Goal: Transaction & Acquisition: Purchase product/service

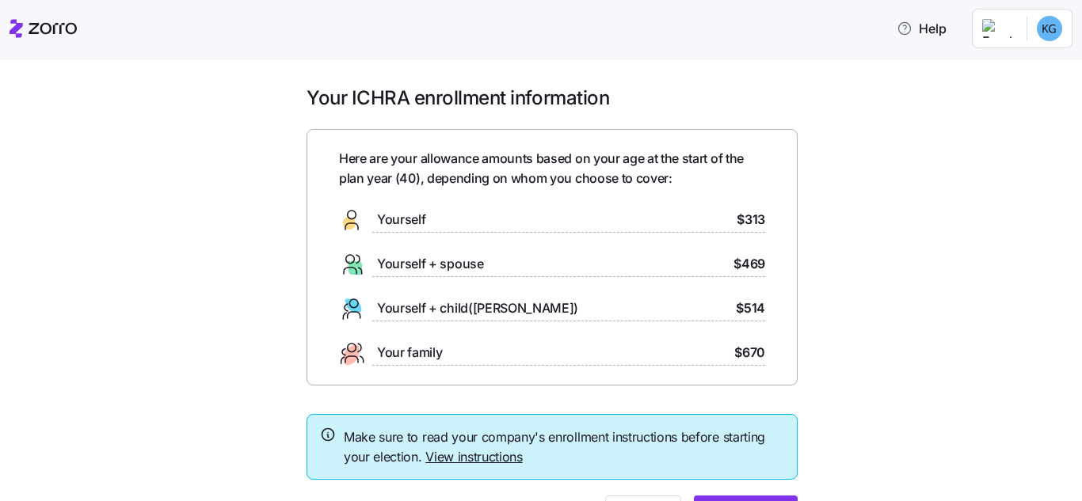
click at [552, 221] on div "Yourself $313" at bounding box center [552, 220] width 426 height 25
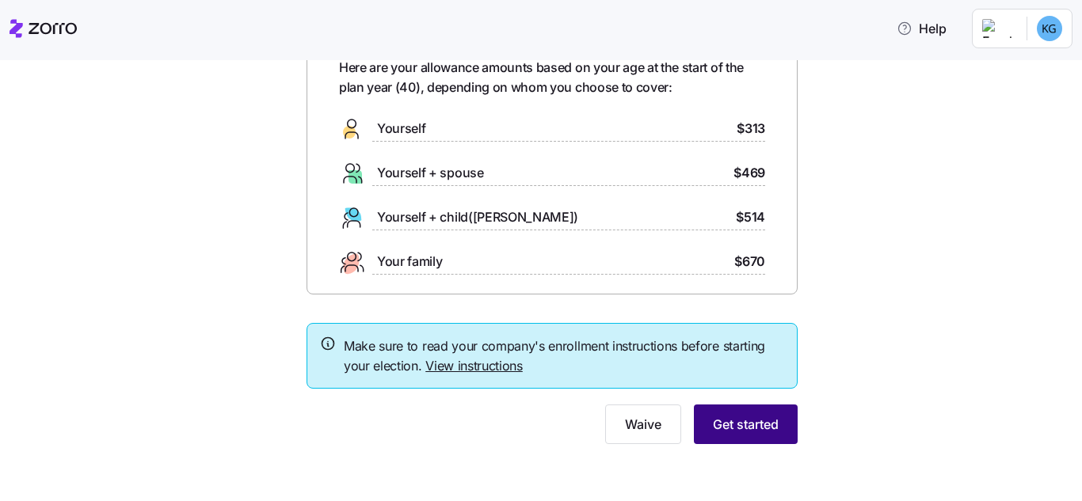
click at [753, 414] on button "Get started" at bounding box center [746, 425] width 104 height 40
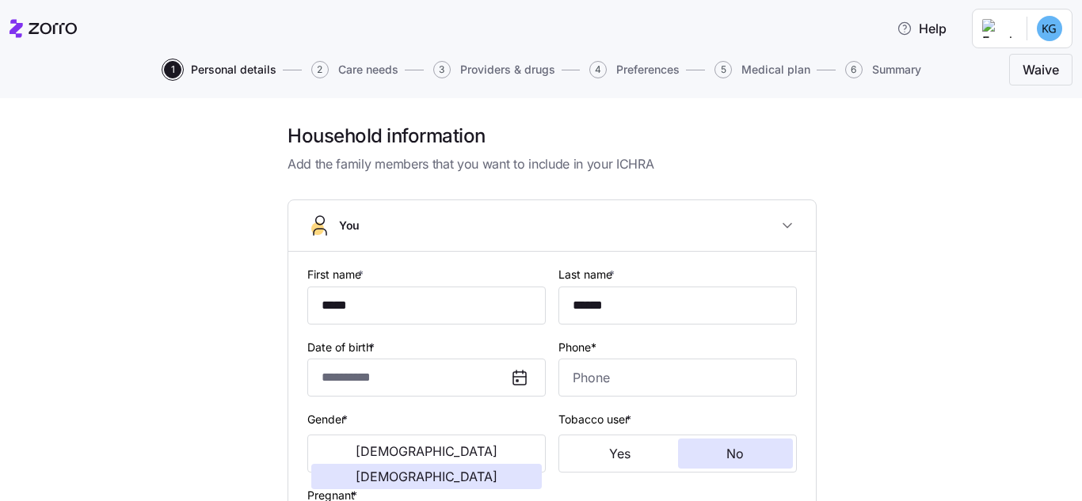
type input "**********"
type input "[PHONE_NUMBER]"
type input "[DEMOGRAPHIC_DATA] citizen"
type input "Single"
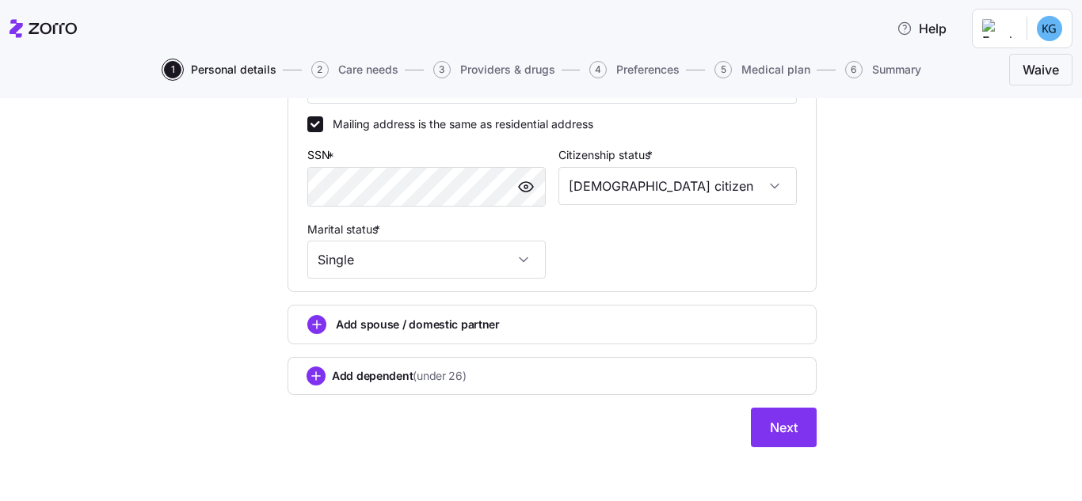
scroll to position [593, 0]
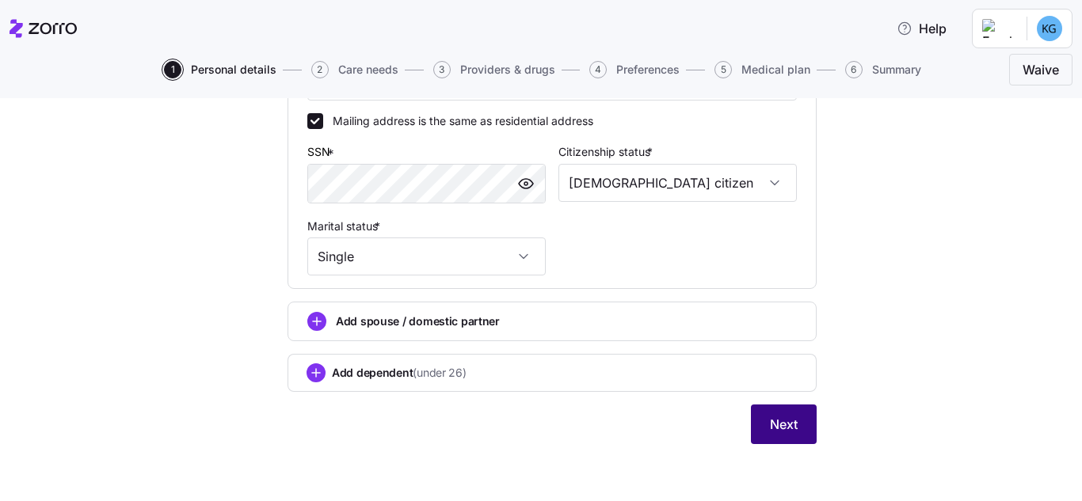
click at [759, 422] on button "Next" at bounding box center [784, 425] width 66 height 40
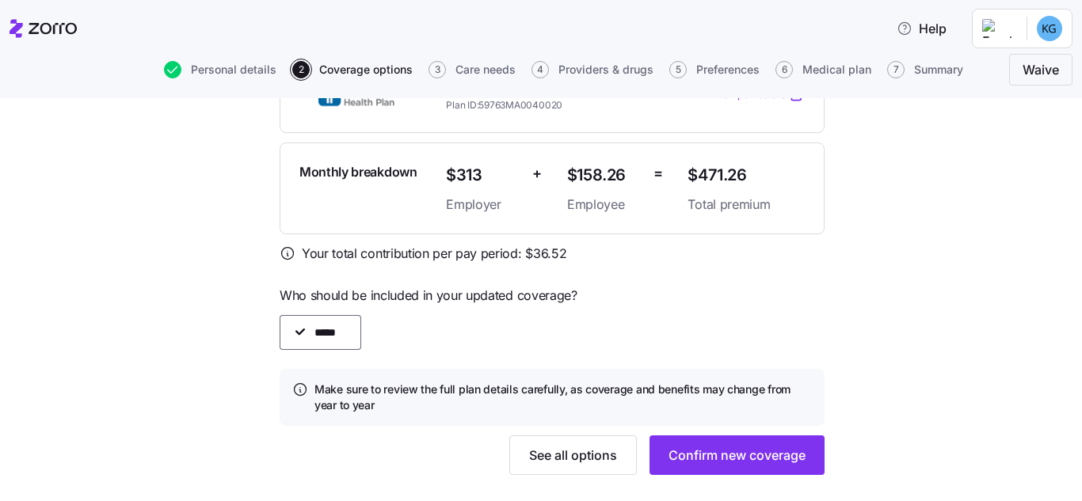
scroll to position [519, 0]
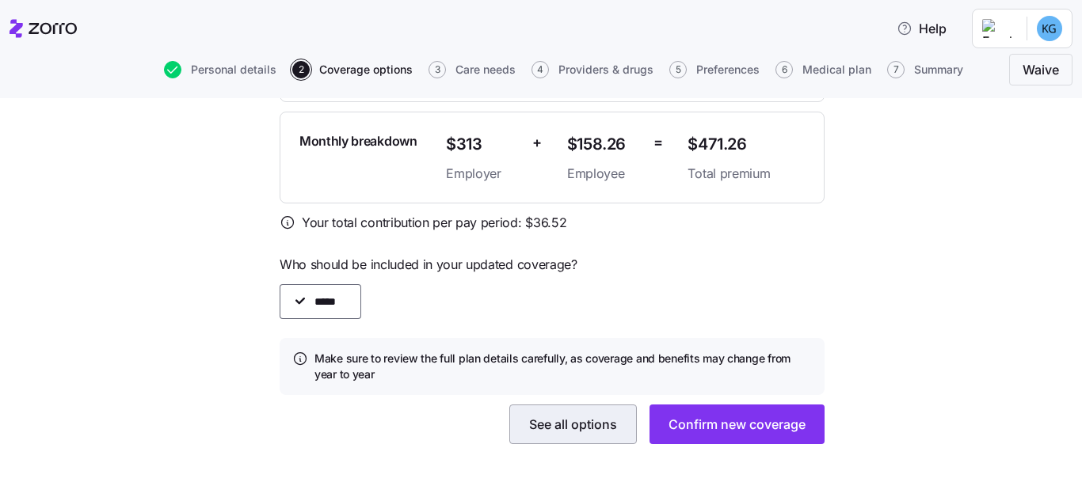
click at [574, 424] on span "See all options" at bounding box center [573, 424] width 88 height 19
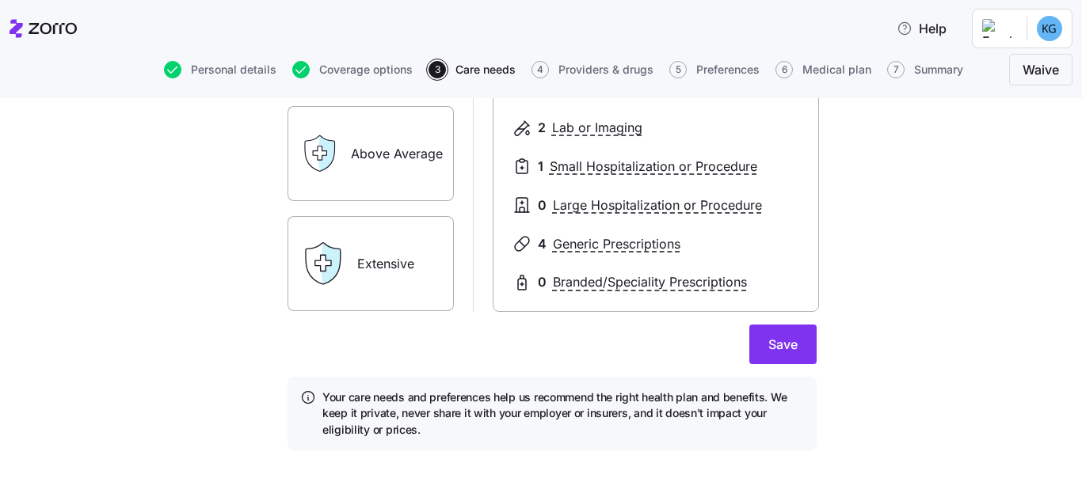
scroll to position [329, 0]
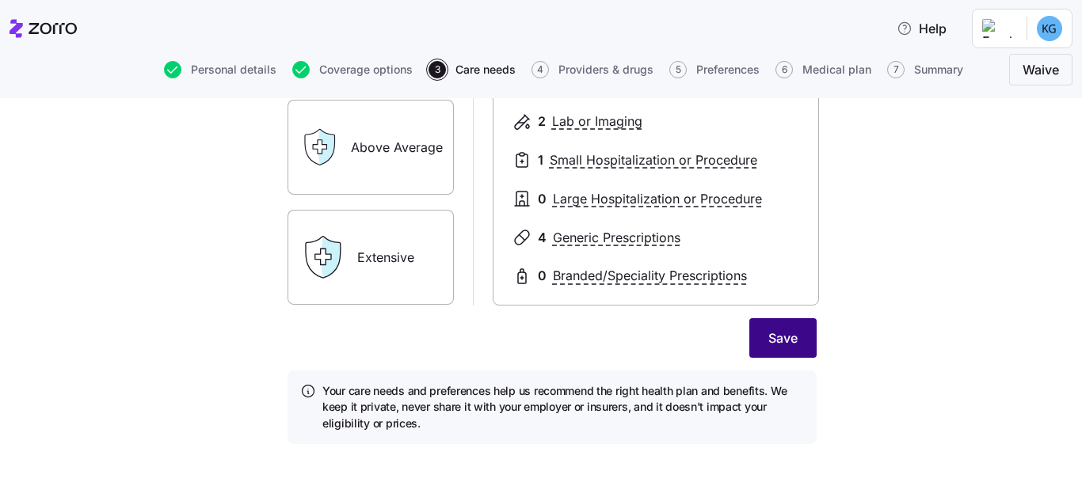
click at [787, 337] on span "Save" at bounding box center [782, 338] width 29 height 19
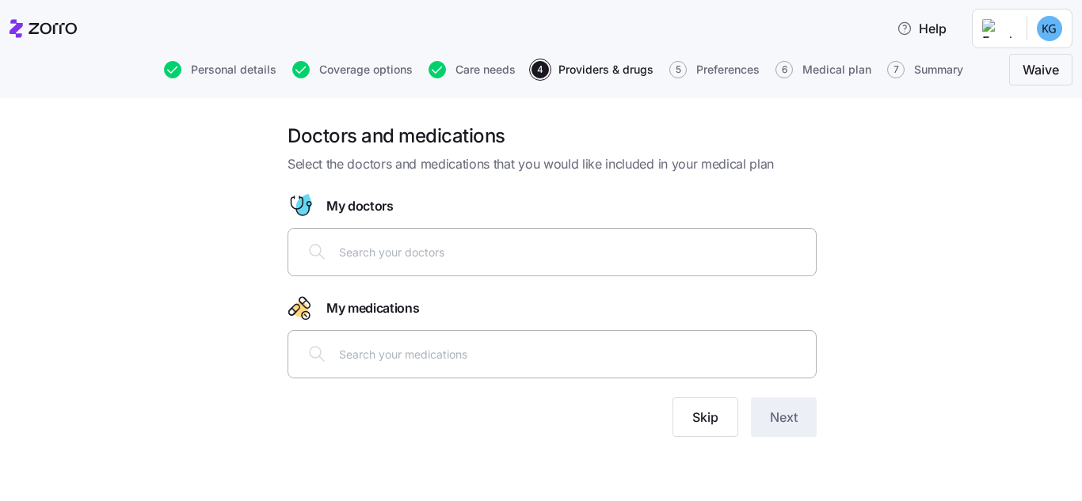
click at [491, 265] on div at bounding box center [552, 252] width 509 height 38
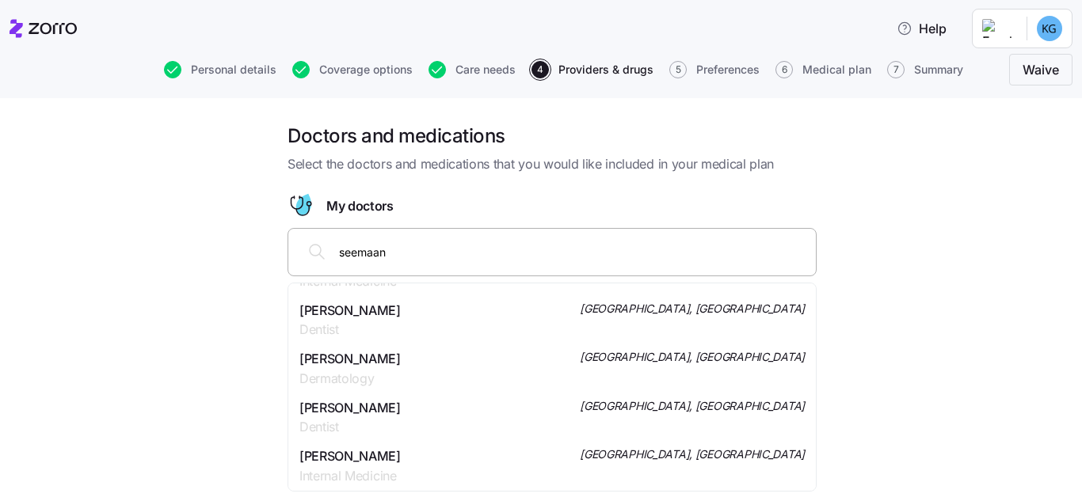
scroll to position [555, 0]
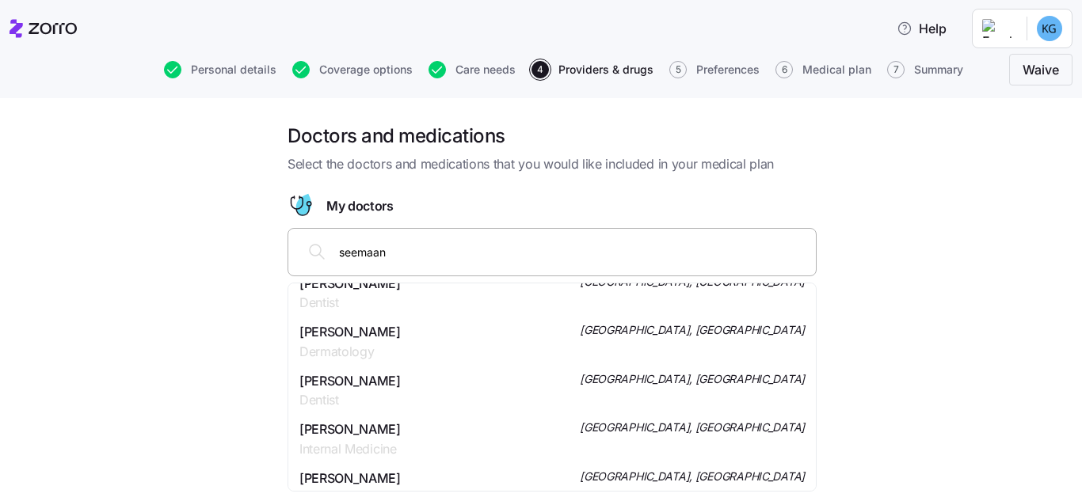
type input "seemaan"
click at [414, 259] on div "seemaan" at bounding box center [552, 252] width 509 height 38
click at [413, 257] on input "seemaan" at bounding box center [572, 251] width 467 height 17
type input "[PERSON_NAME]"
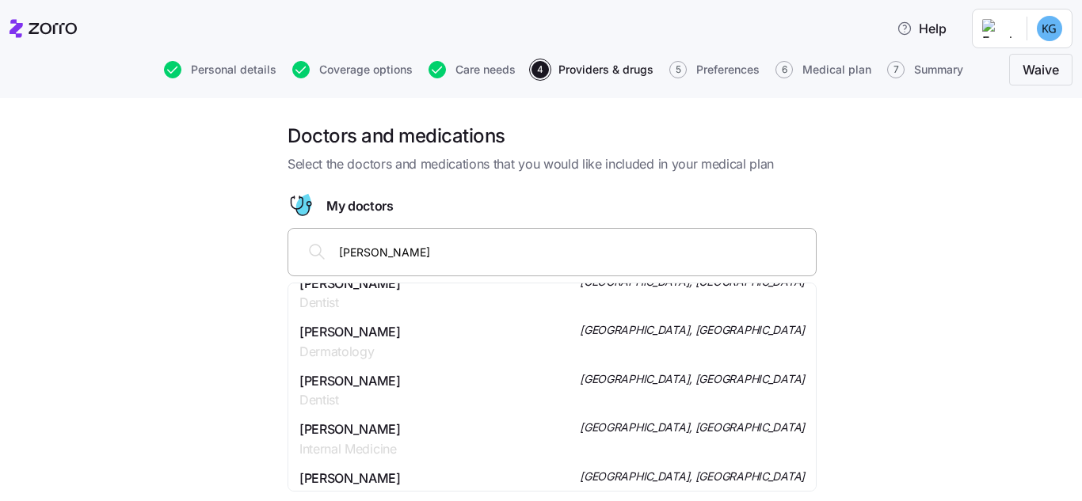
scroll to position [0, 0]
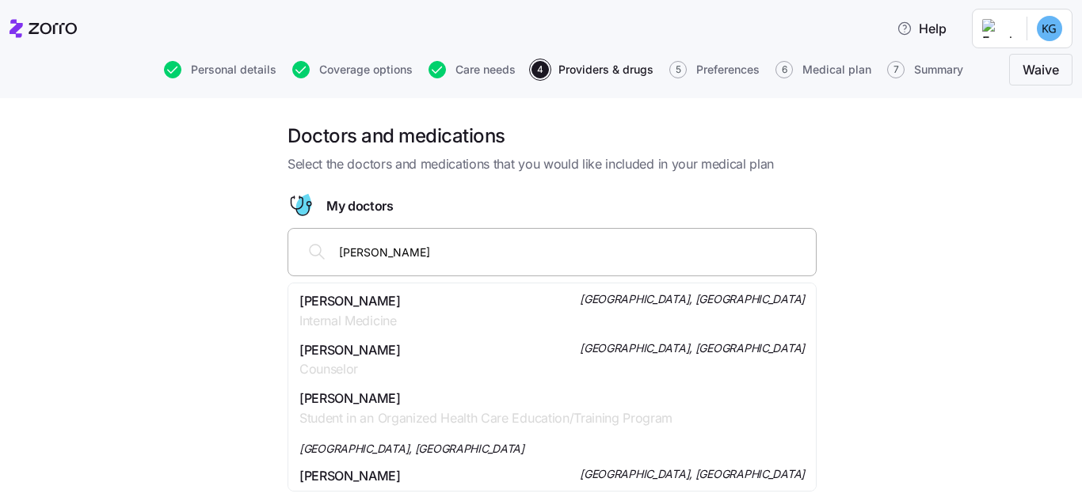
click at [445, 298] on div "[PERSON_NAME] Internal Medicine [GEOGRAPHIC_DATA], [GEOGRAPHIC_DATA]" at bounding box center [551, 312] width 505 height 40
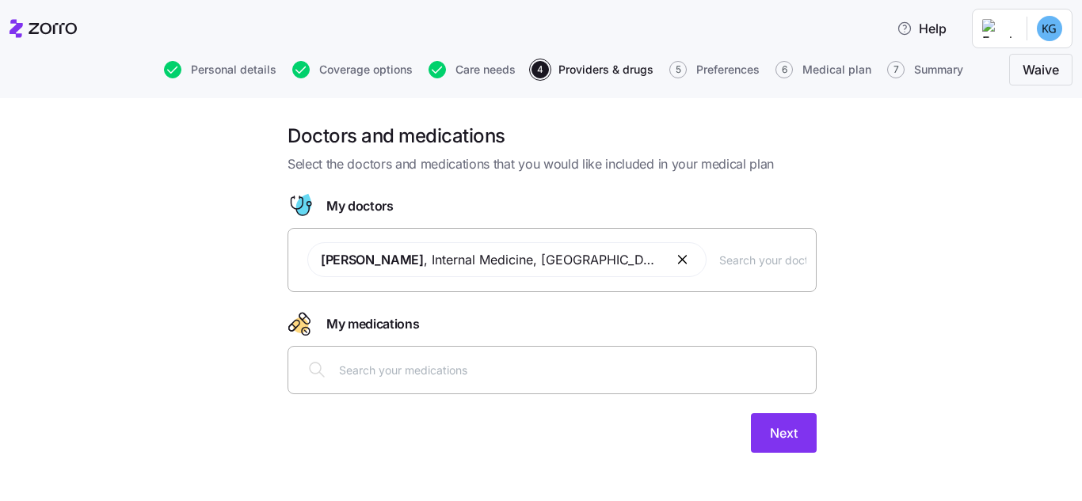
click at [513, 370] on input "text" at bounding box center [572, 369] width 467 height 17
type input "fluxe"
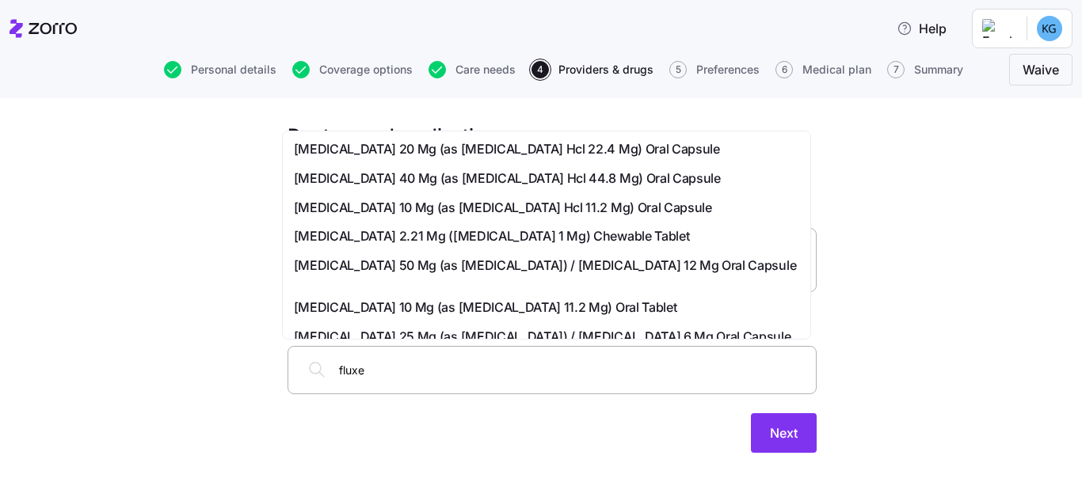
click at [508, 150] on span "[MEDICAL_DATA] 20 Mg (as [MEDICAL_DATA] Hcl 22.4 Mg) Oral Capsule" at bounding box center [507, 149] width 426 height 20
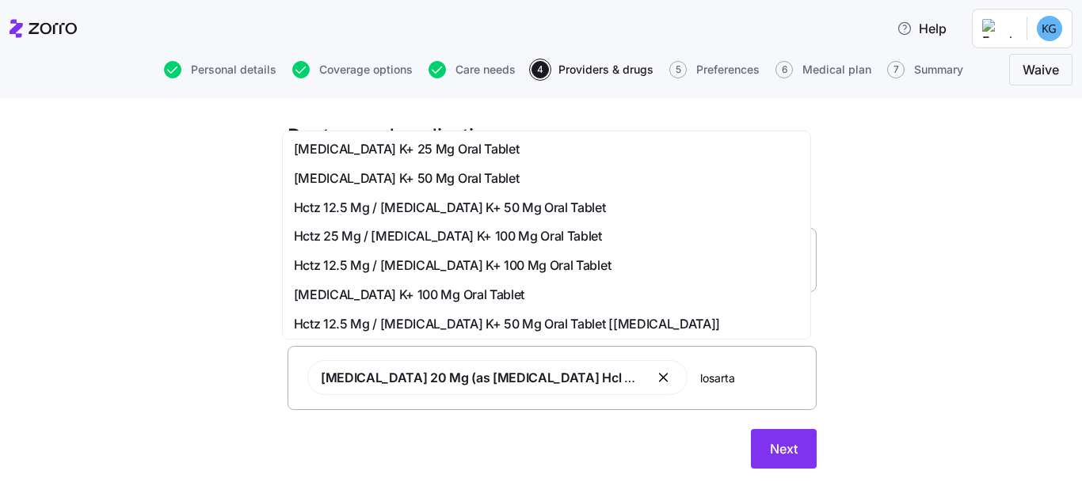
type input "[MEDICAL_DATA]"
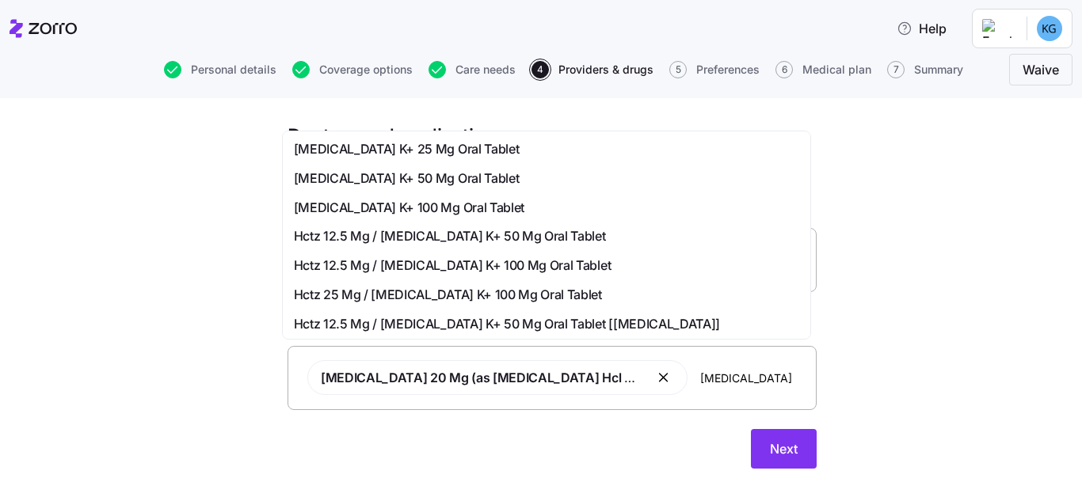
click at [471, 153] on div "[MEDICAL_DATA] K+ 25 Mg Oral Tablet" at bounding box center [546, 149] width 505 height 20
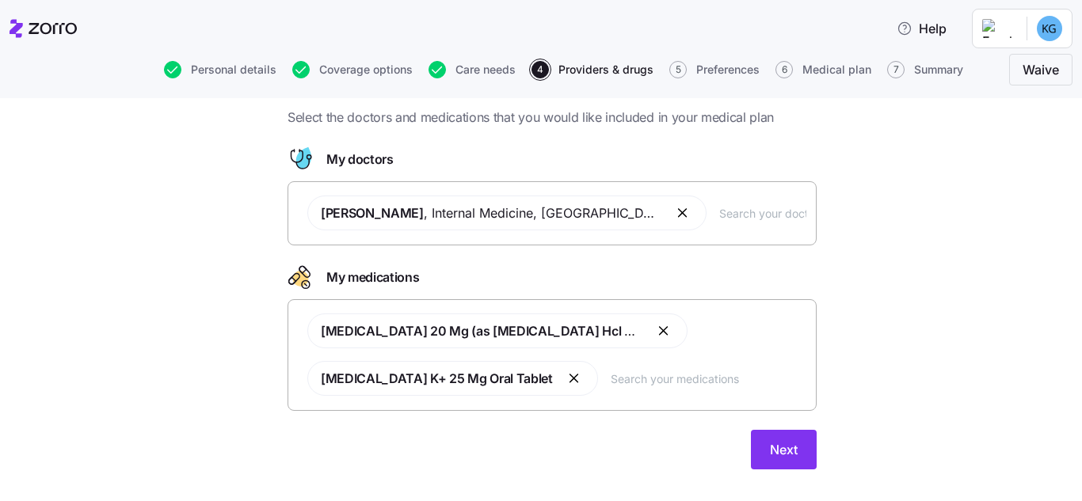
scroll to position [72, 0]
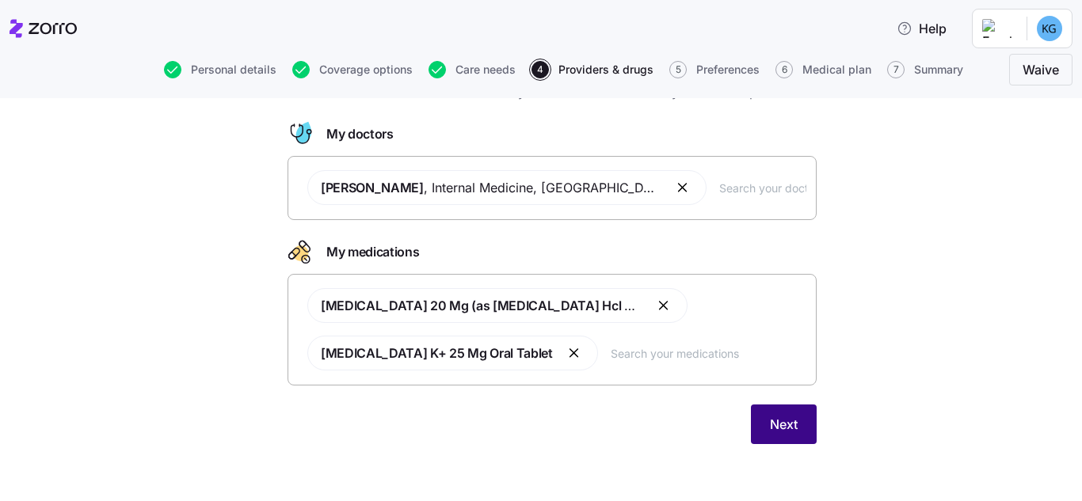
click at [776, 420] on span "Next" at bounding box center [784, 424] width 28 height 19
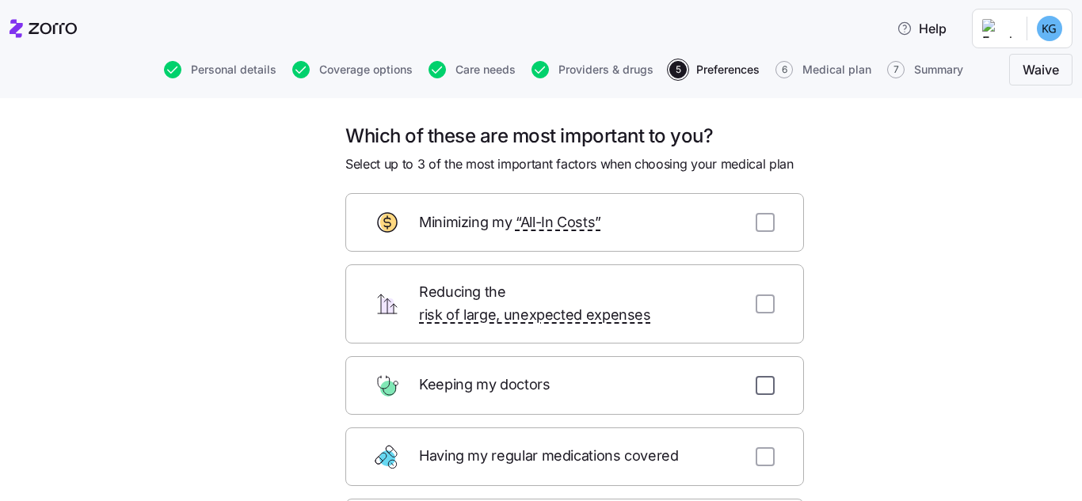
click at [756, 376] on input "checkbox" at bounding box center [765, 385] width 19 height 19
checkbox input "true"
click at [760, 448] on input "checkbox" at bounding box center [765, 457] width 19 height 19
checkbox input "true"
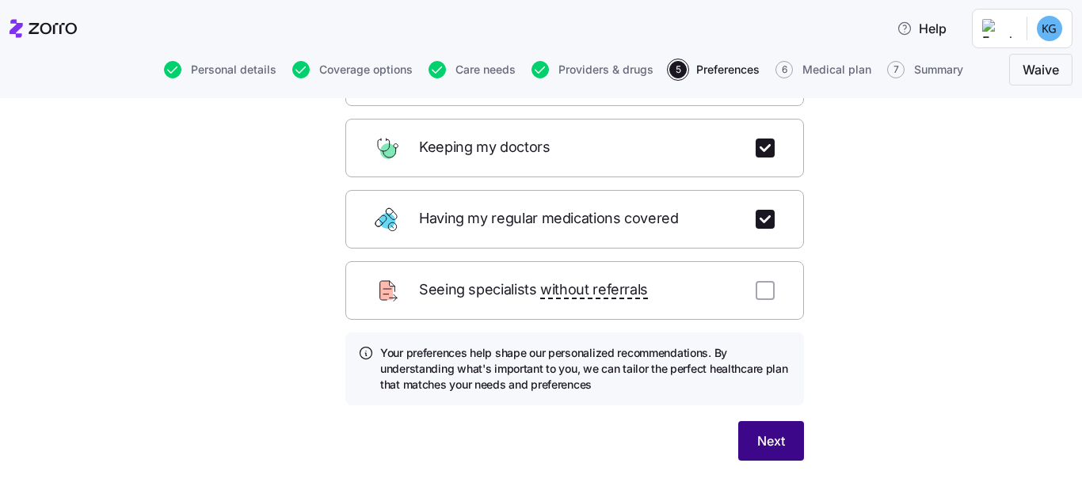
click at [765, 432] on span "Next" at bounding box center [771, 441] width 28 height 19
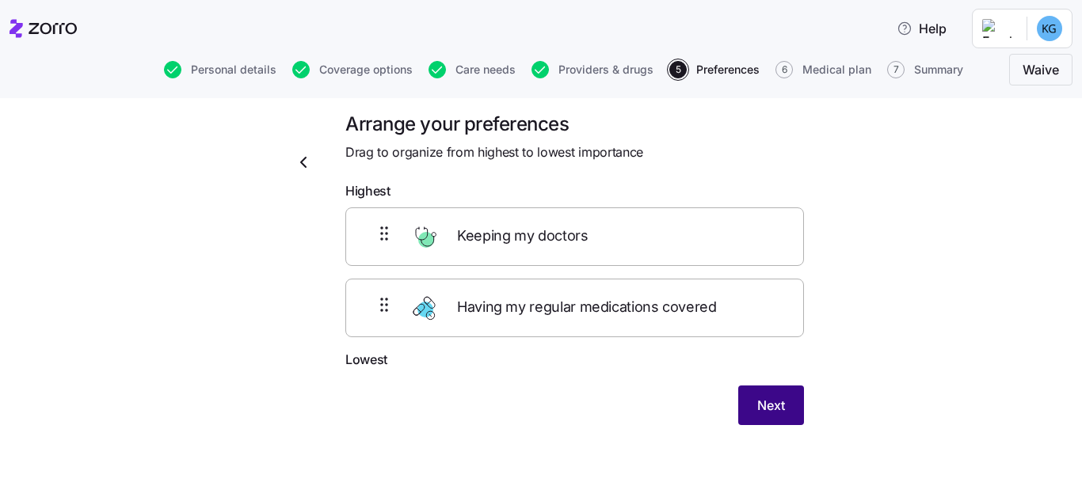
click at [783, 404] on button "Next" at bounding box center [771, 406] width 66 height 40
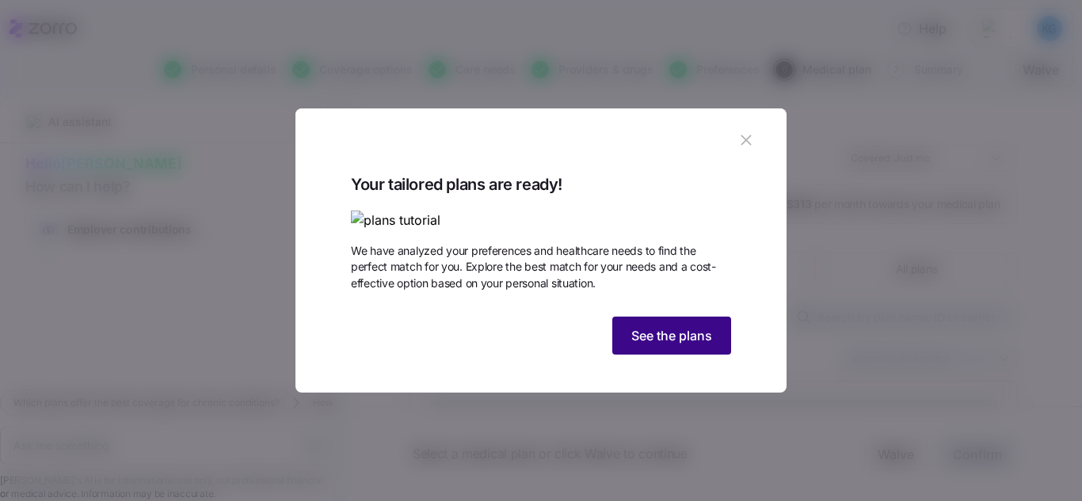
click at [688, 345] on span "See the plans" at bounding box center [671, 335] width 81 height 19
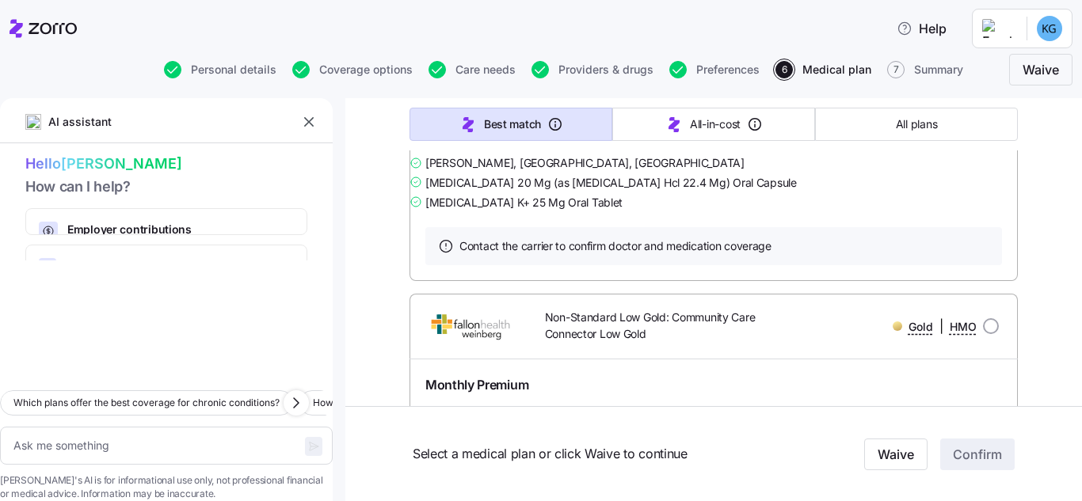
scroll to position [7605, 0]
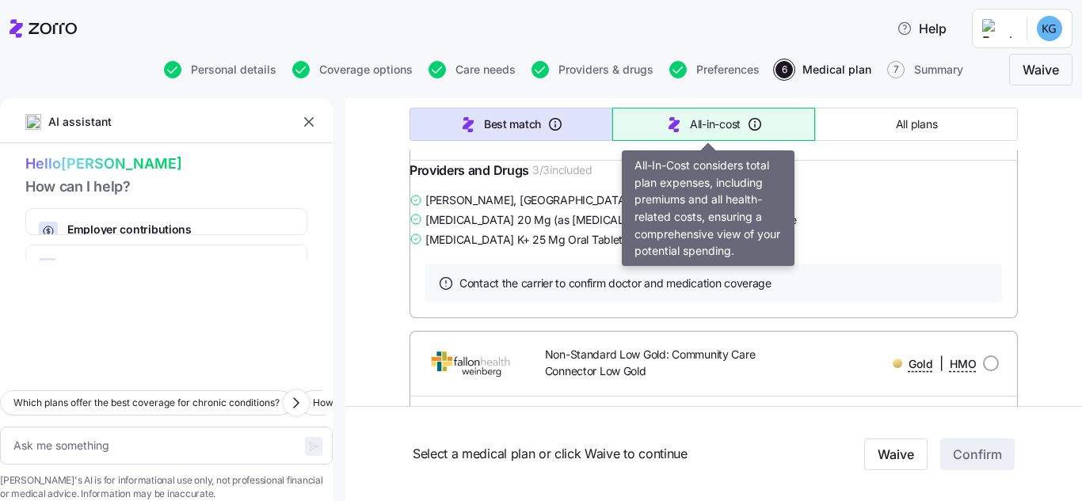
click at [708, 129] on span "All-in-cost" at bounding box center [715, 124] width 51 height 16
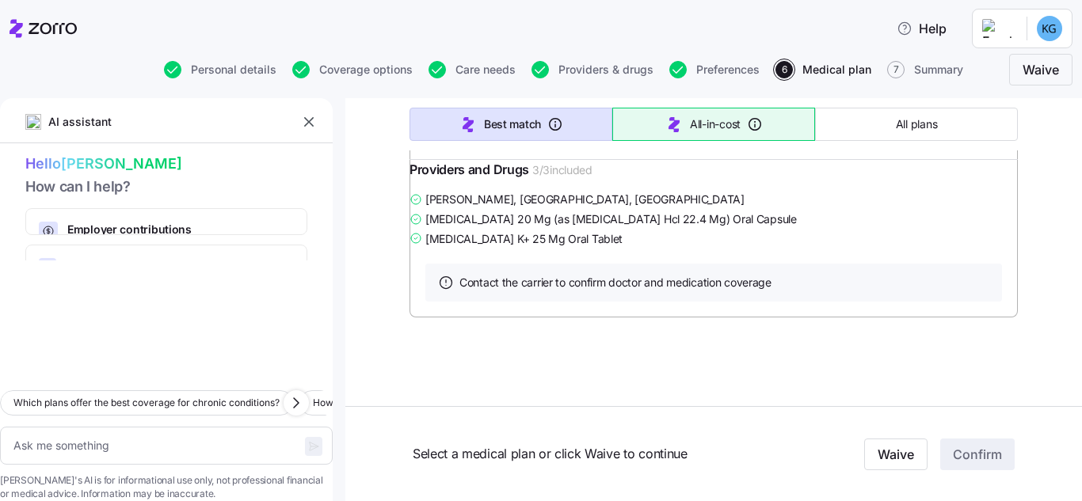
scroll to position [1076, 0]
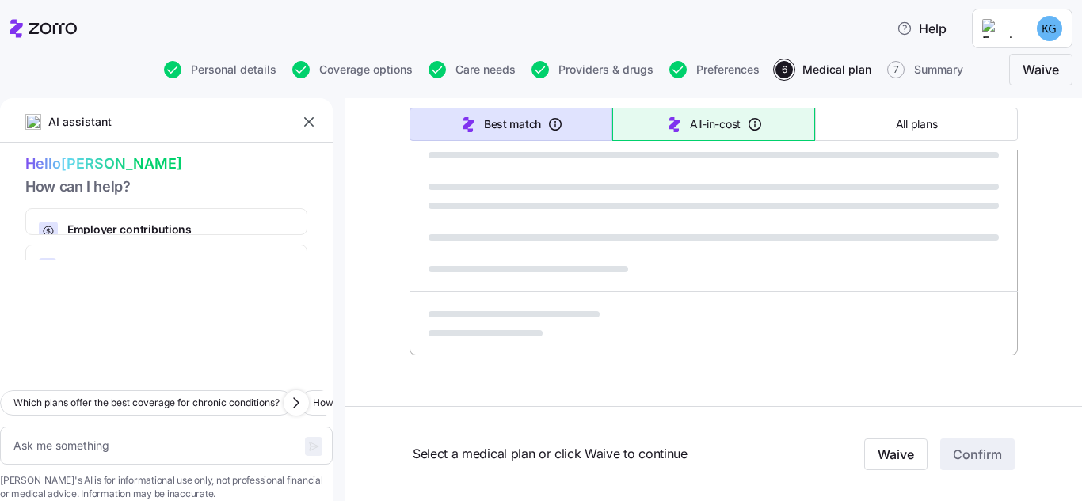
type textarea "x"
type input "Sorted by: All-in-cost"
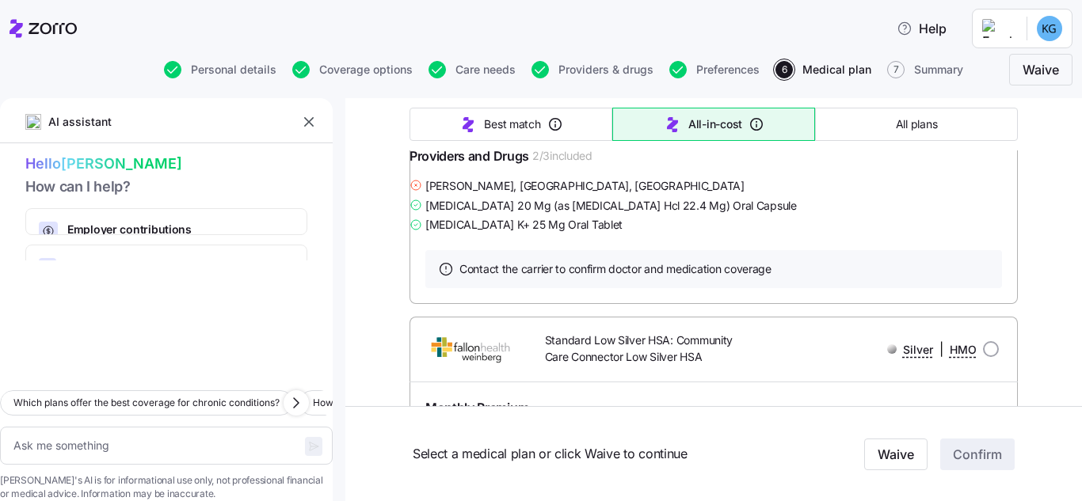
scroll to position [5574, 0]
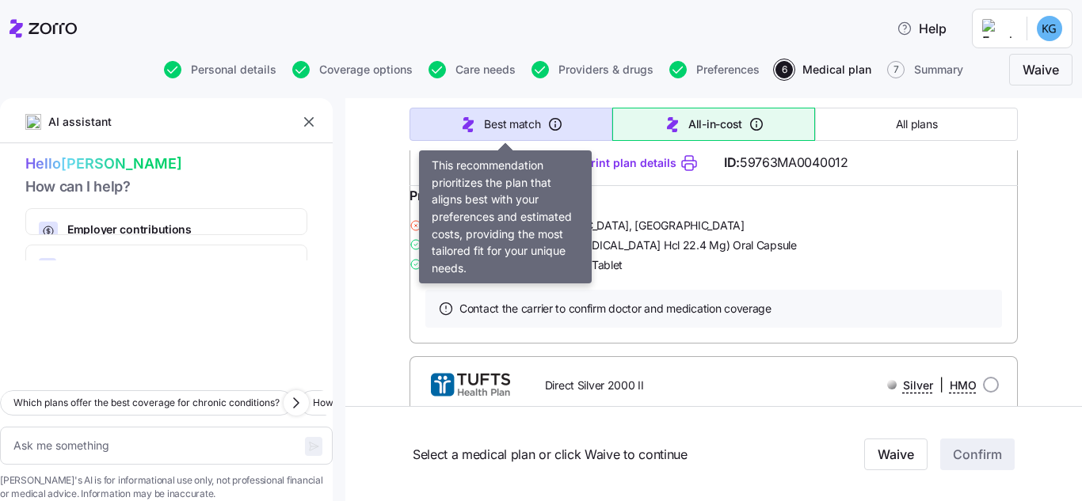
click at [547, 124] on icon "button" at bounding box center [555, 124] width 16 height 16
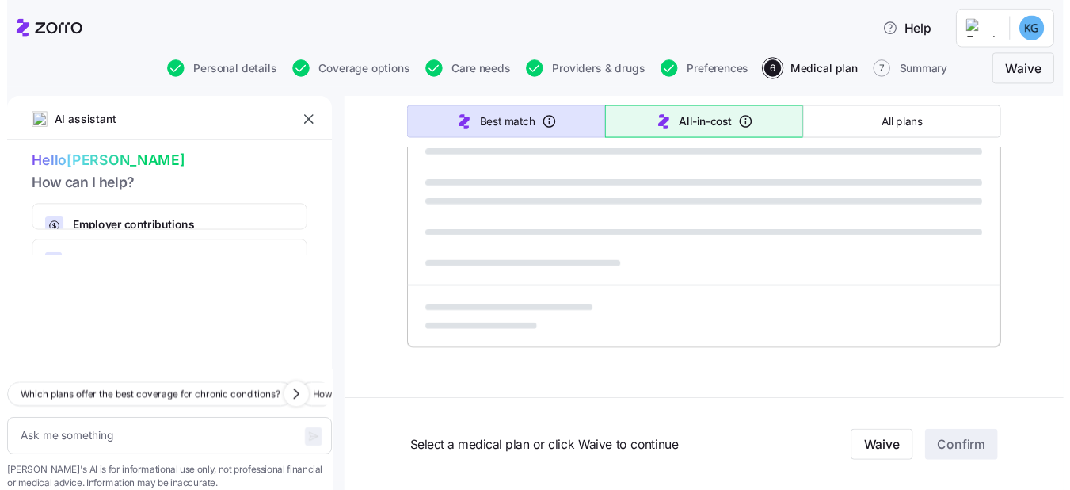
scroll to position [1076, 0]
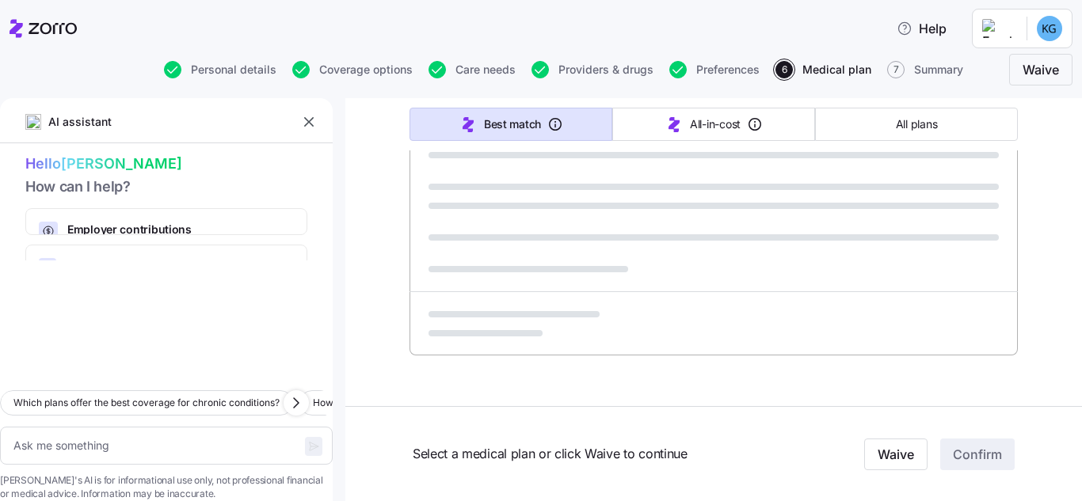
type textarea "x"
type input "Sorted by: Best match"
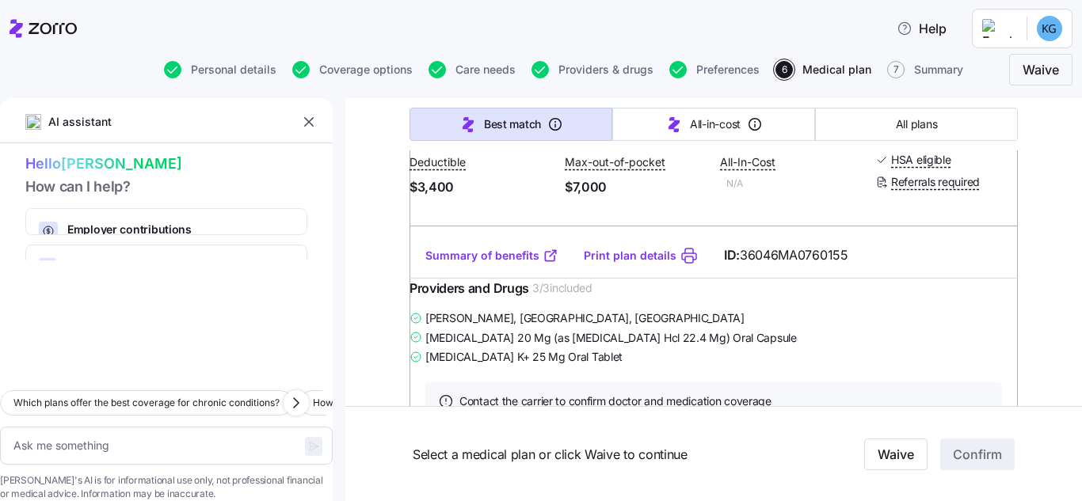
scroll to position [1980, 0]
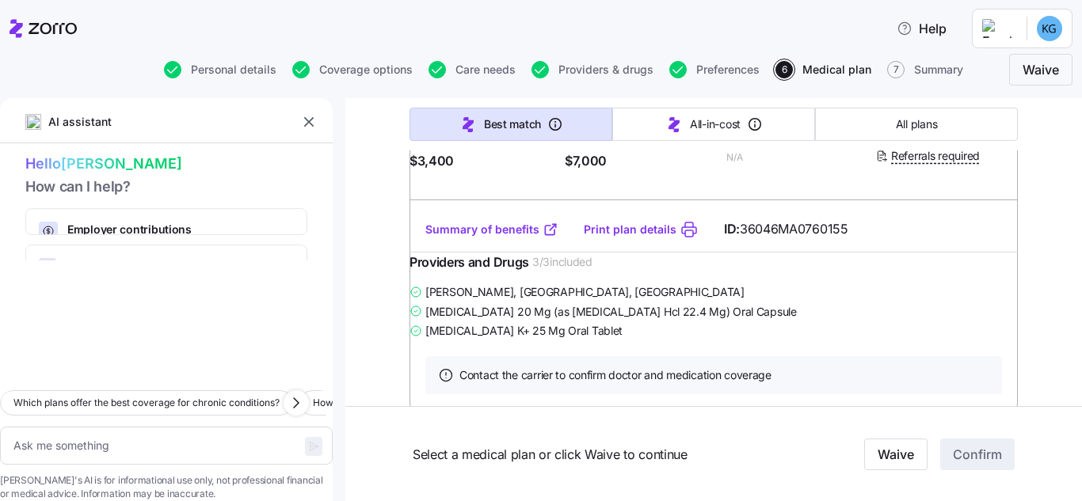
click at [509, 238] on link "Summary of benefits" at bounding box center [491, 230] width 133 height 16
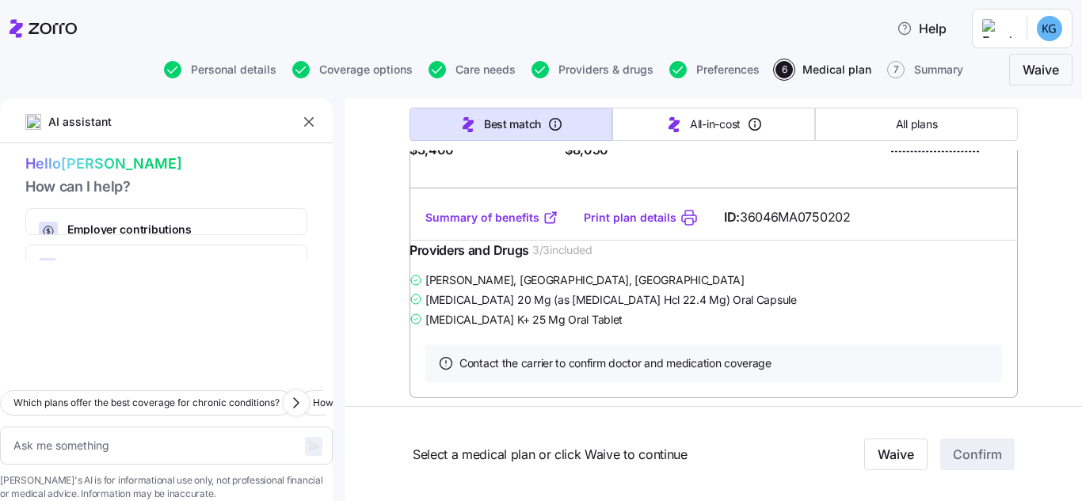
scroll to position [7526, 0]
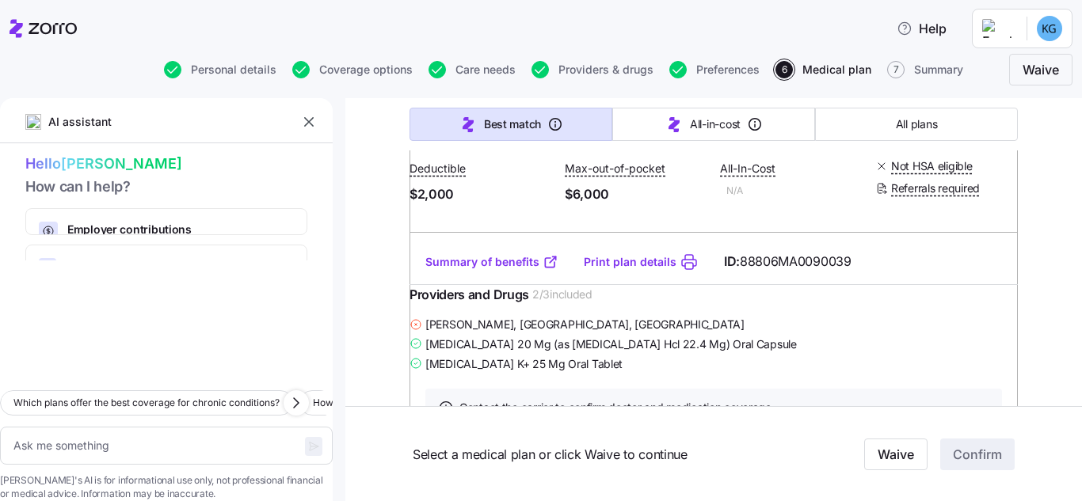
scroll to position [8080, 0]
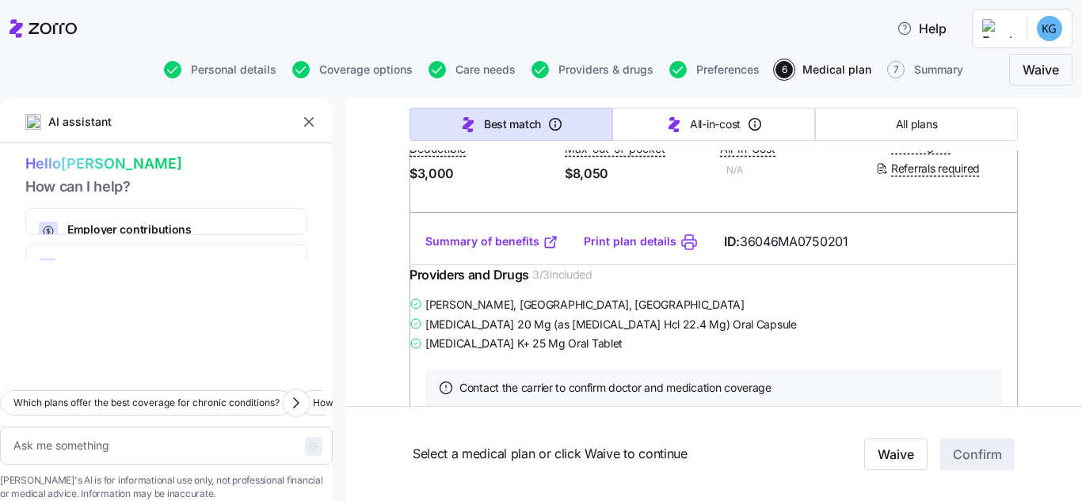
scroll to position [13704, 0]
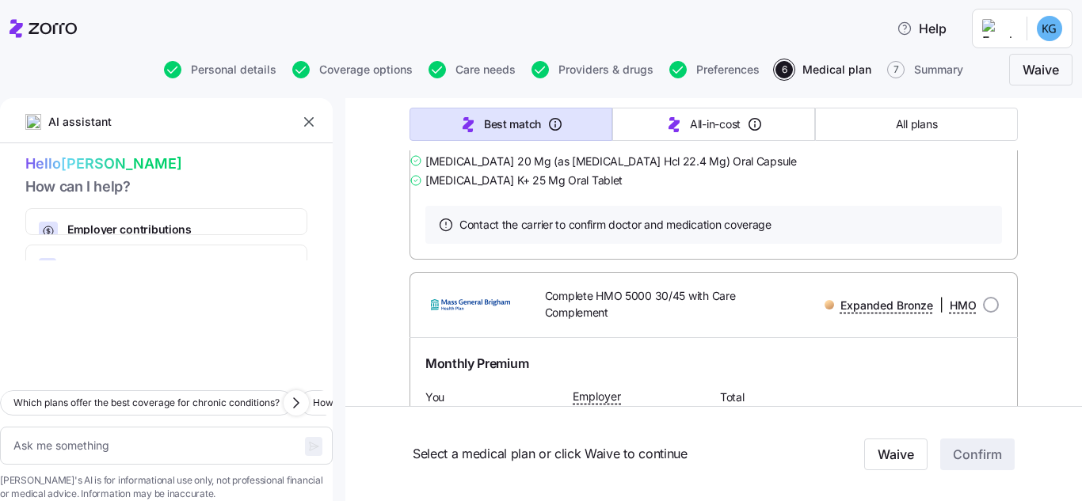
type textarea "x"
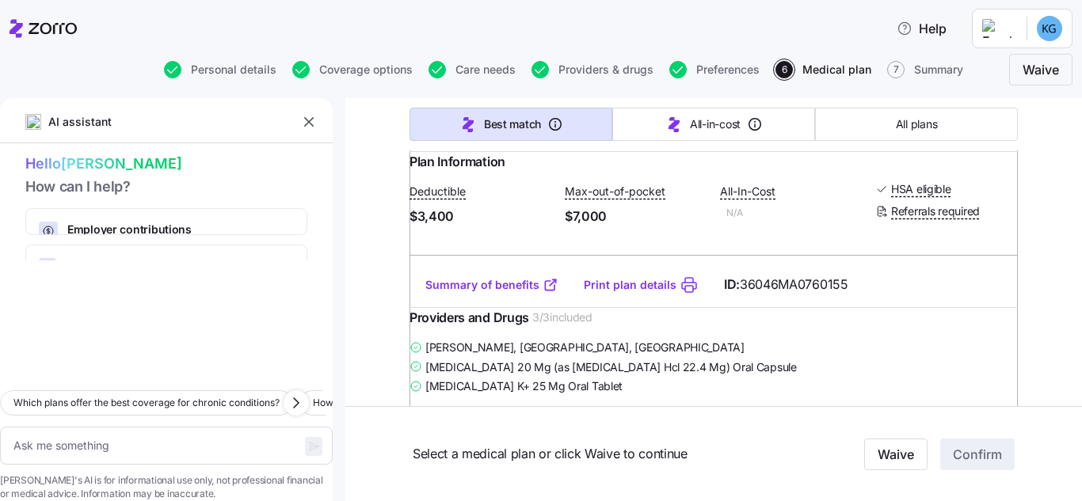
scroll to position [1901, 0]
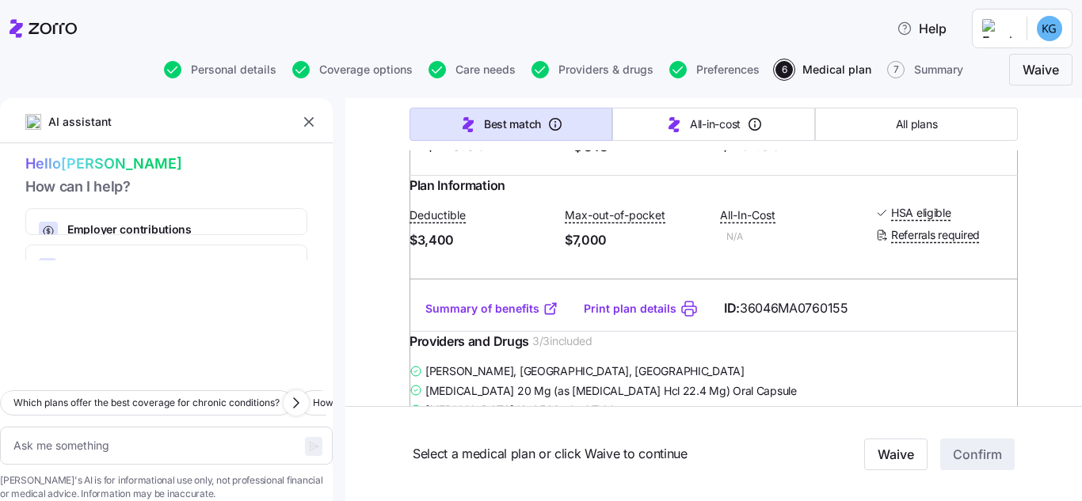
drag, startPoint x: 532, startPoint y: 172, endPoint x: 665, endPoint y: 186, distance: 133.1
click at [665, 46] on div "Focus HMO HSA 3400" at bounding box center [641, 29] width 243 height 32
copy span "Focus HMO HSA 3400"
